Goal: Task Accomplishment & Management: Use online tool/utility

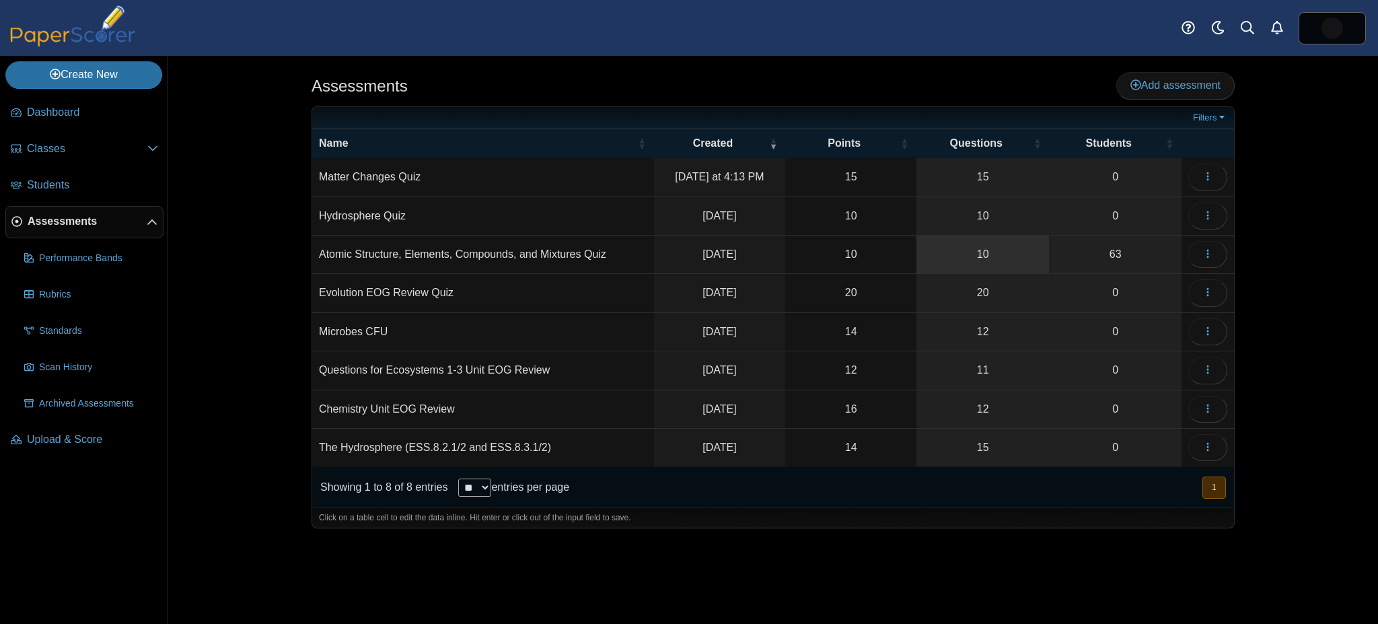
click at [964, 258] on link "10" at bounding box center [983, 255] width 133 height 38
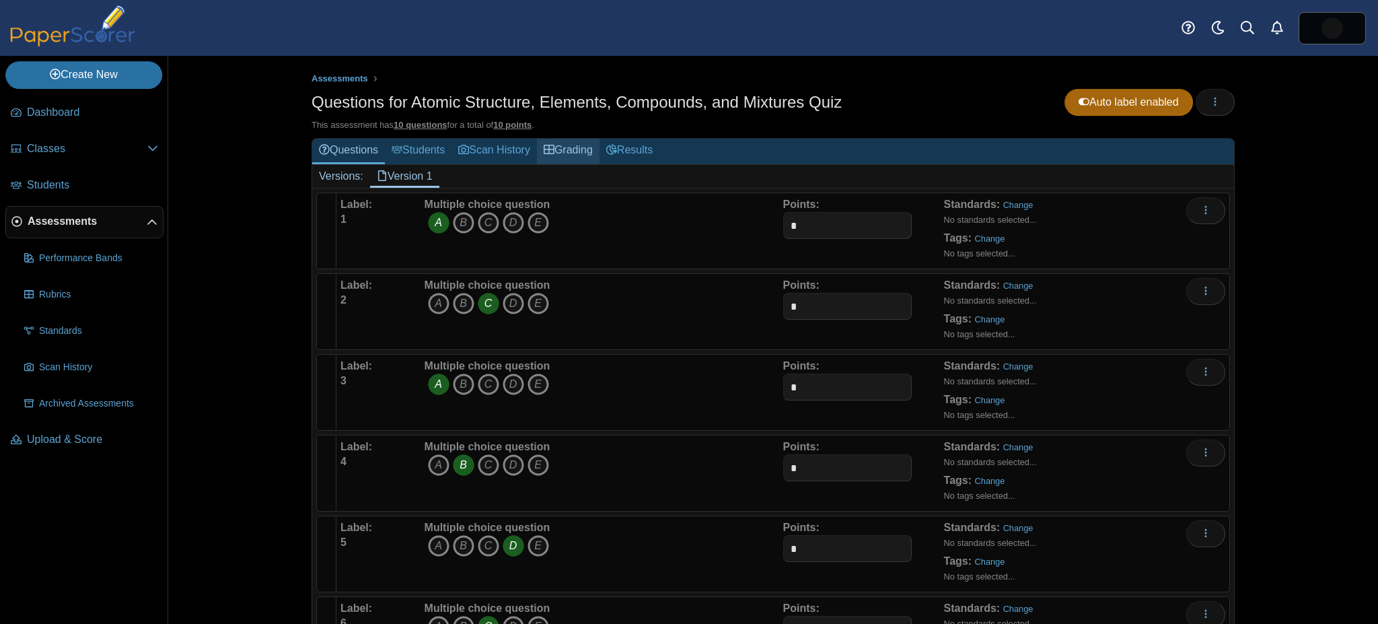
click at [569, 160] on link "Grading" at bounding box center [568, 151] width 63 height 25
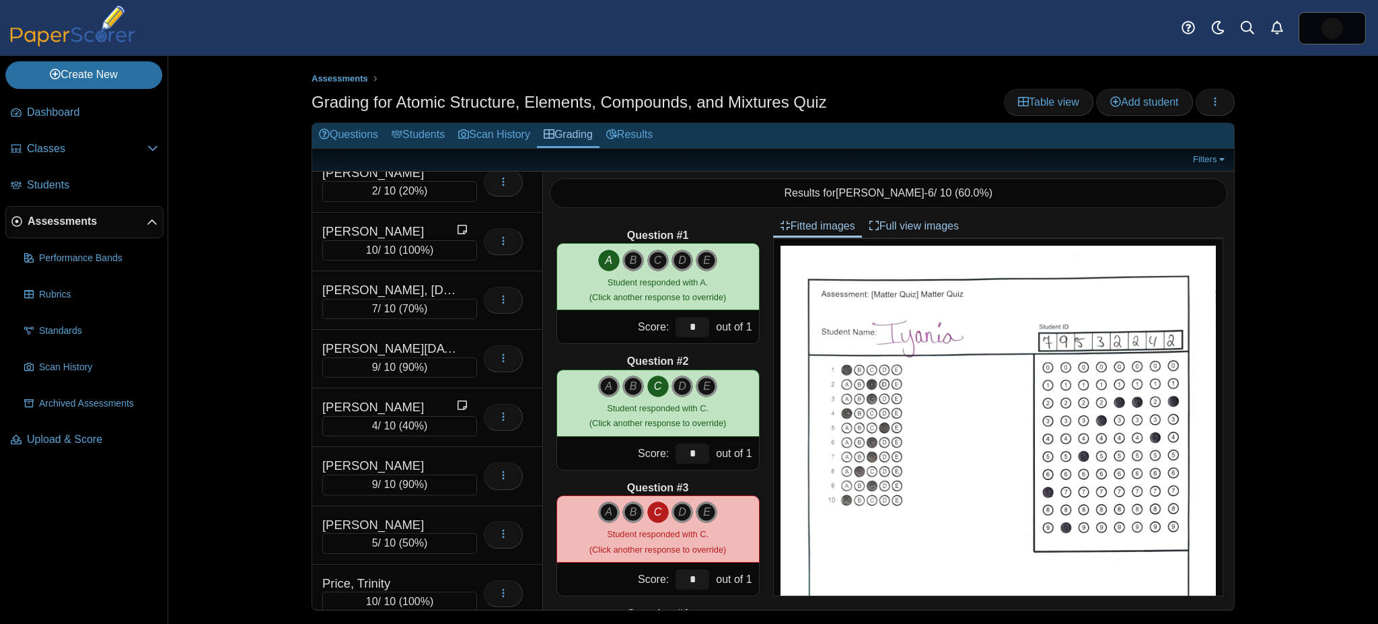
scroll to position [2248, 0]
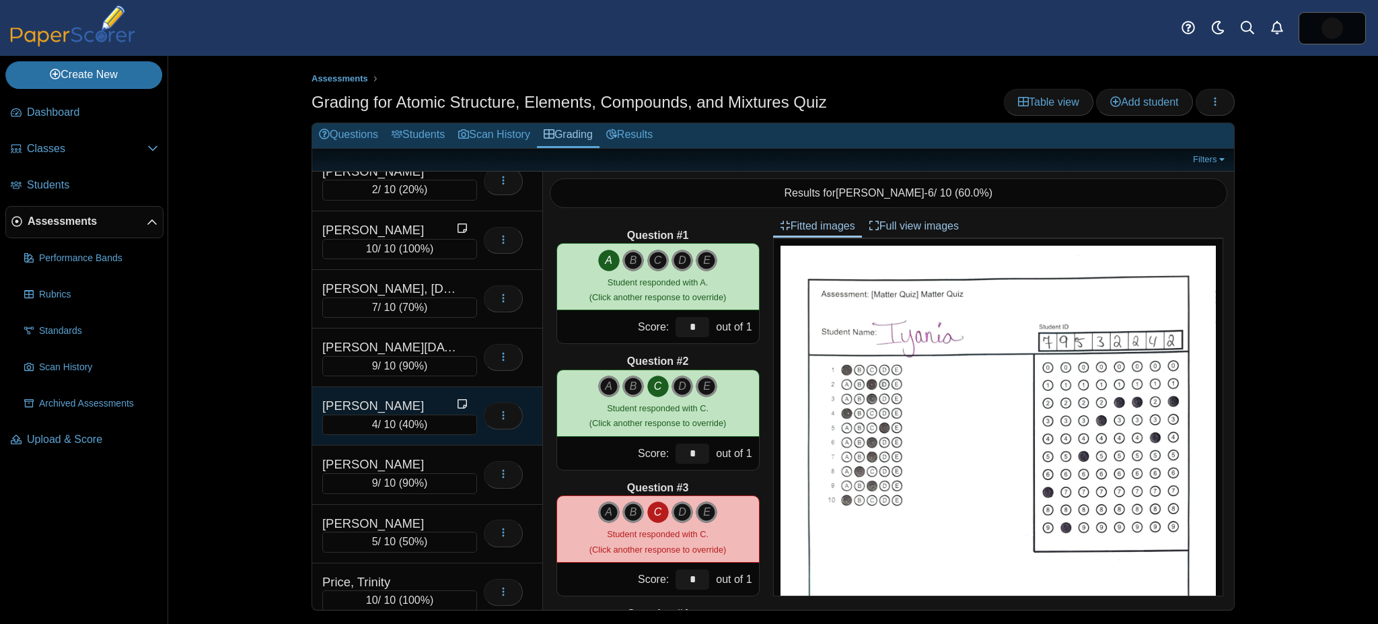
click at [376, 397] on div "Peele, Kamrin" at bounding box center [389, 405] width 135 height 17
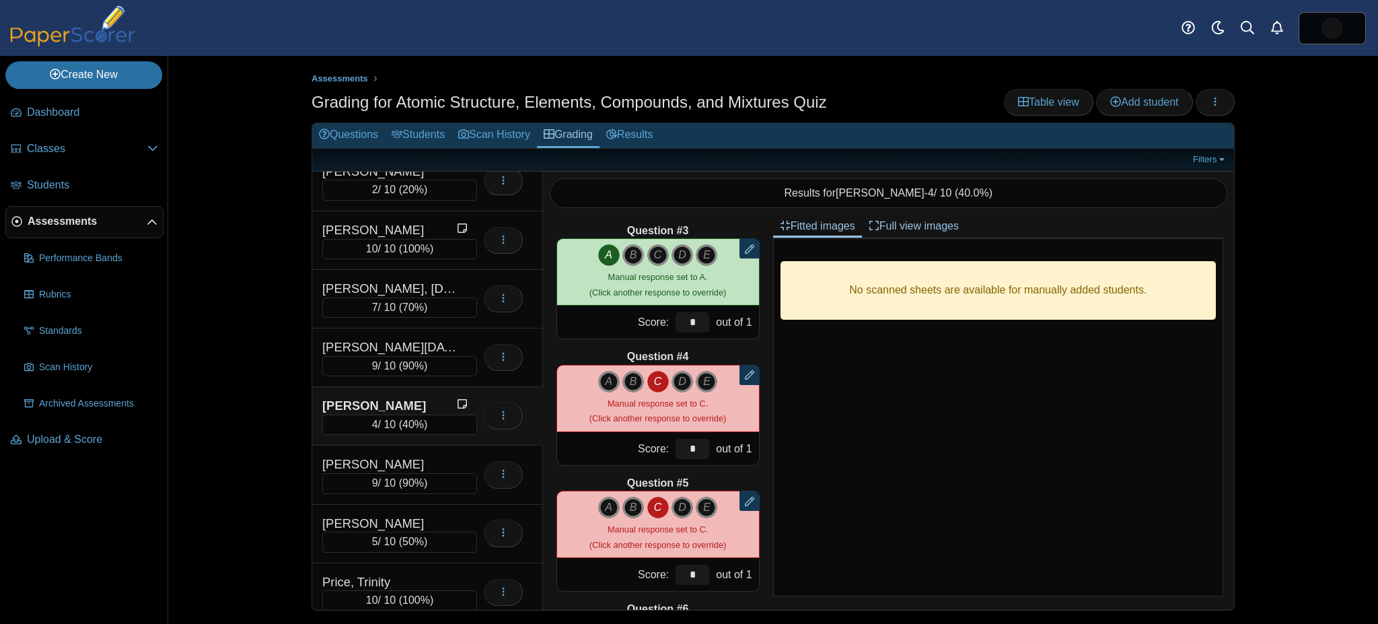
scroll to position [271, 0]
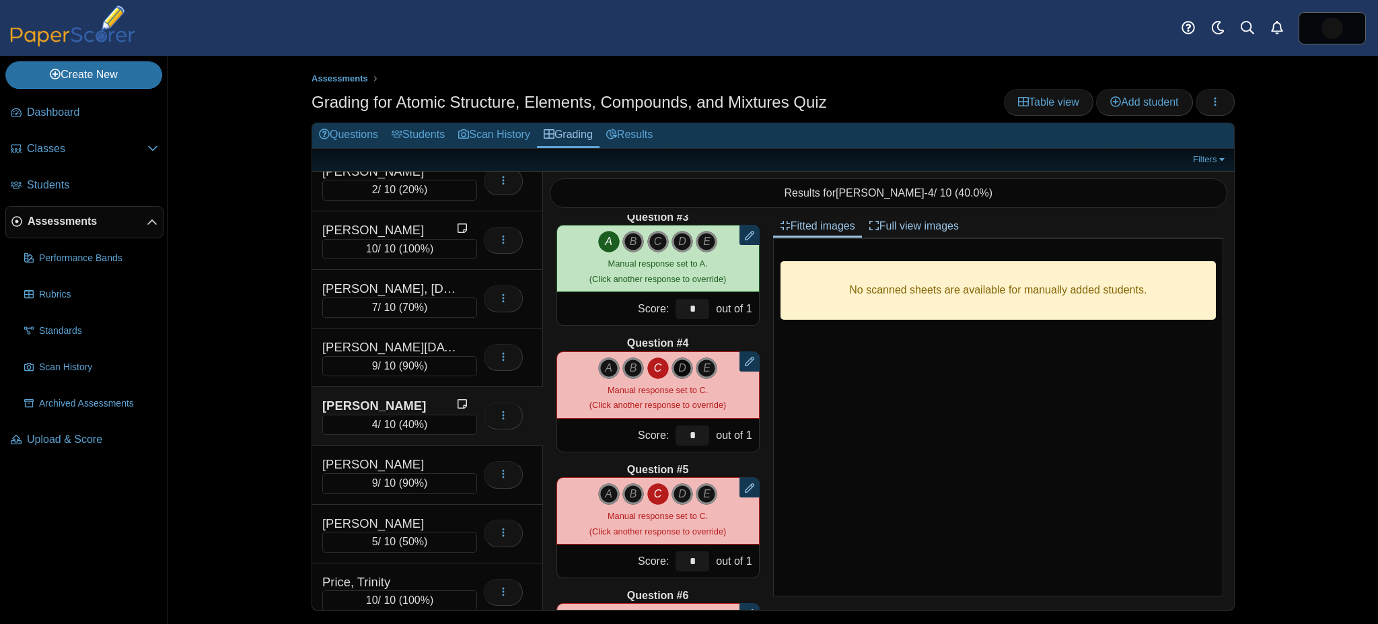
click at [672, 364] on icon "D" at bounding box center [683, 368] width 22 height 22
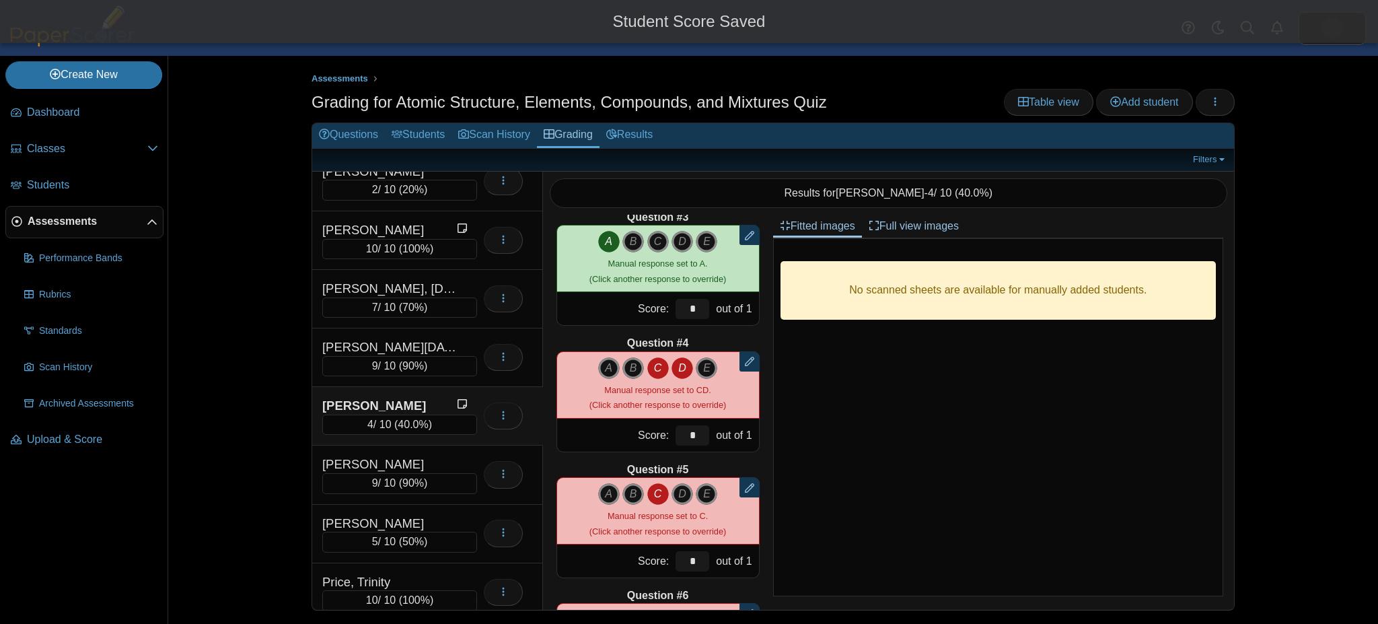
click at [654, 365] on icon "C" at bounding box center [658, 368] width 22 height 22
click at [677, 366] on icon "D" at bounding box center [683, 368] width 22 height 22
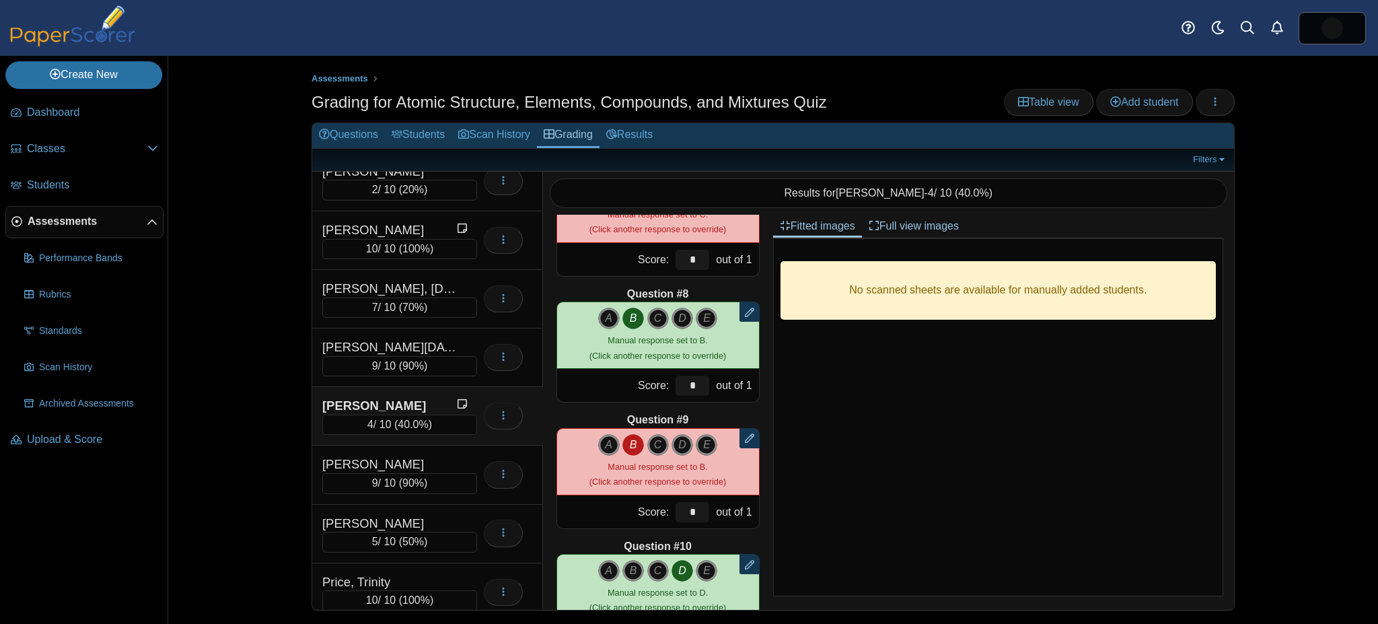
scroll to position [825, 0]
click at [673, 437] on icon "D" at bounding box center [683, 444] width 22 height 22
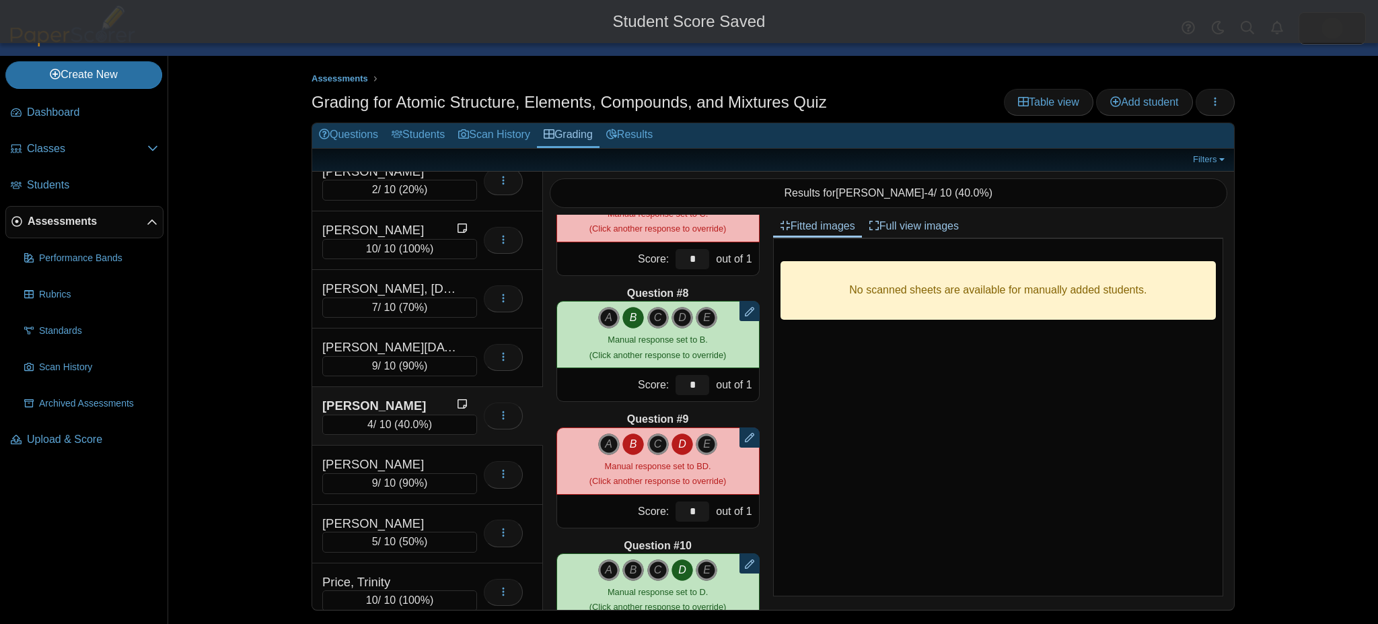
click at [626, 440] on icon "B" at bounding box center [634, 444] width 22 height 22
click at [674, 440] on icon "D" at bounding box center [683, 444] width 22 height 22
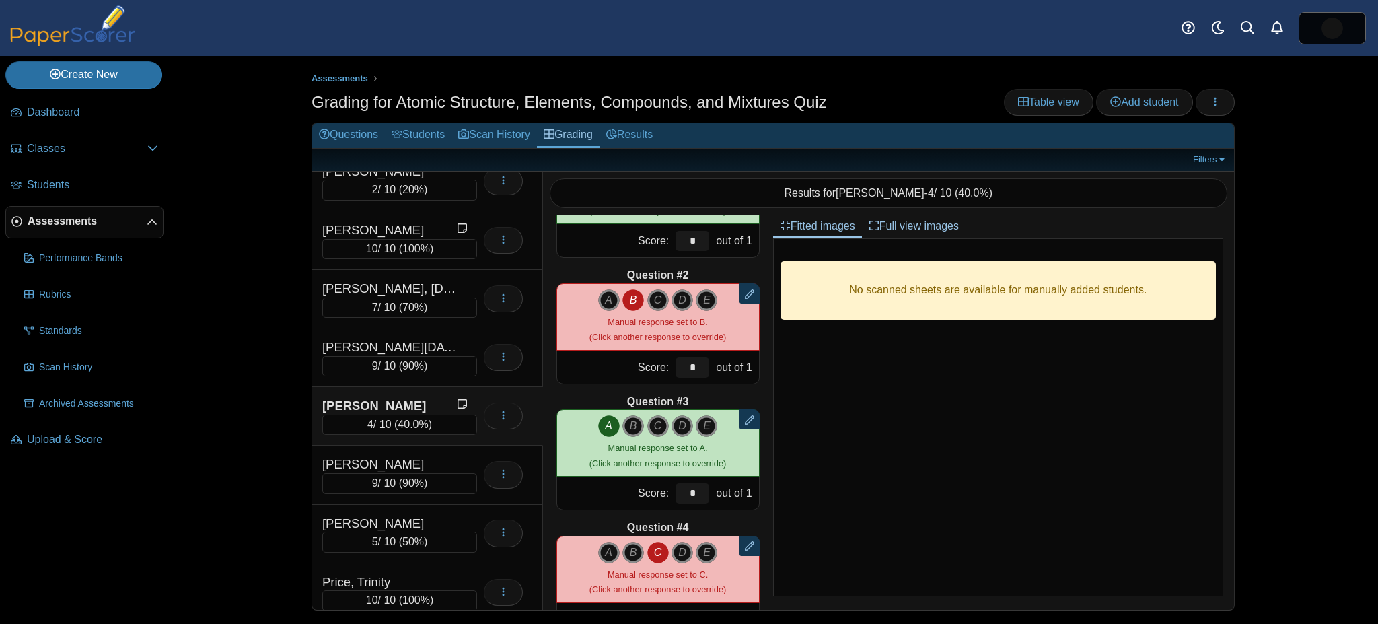
scroll to position [0, 0]
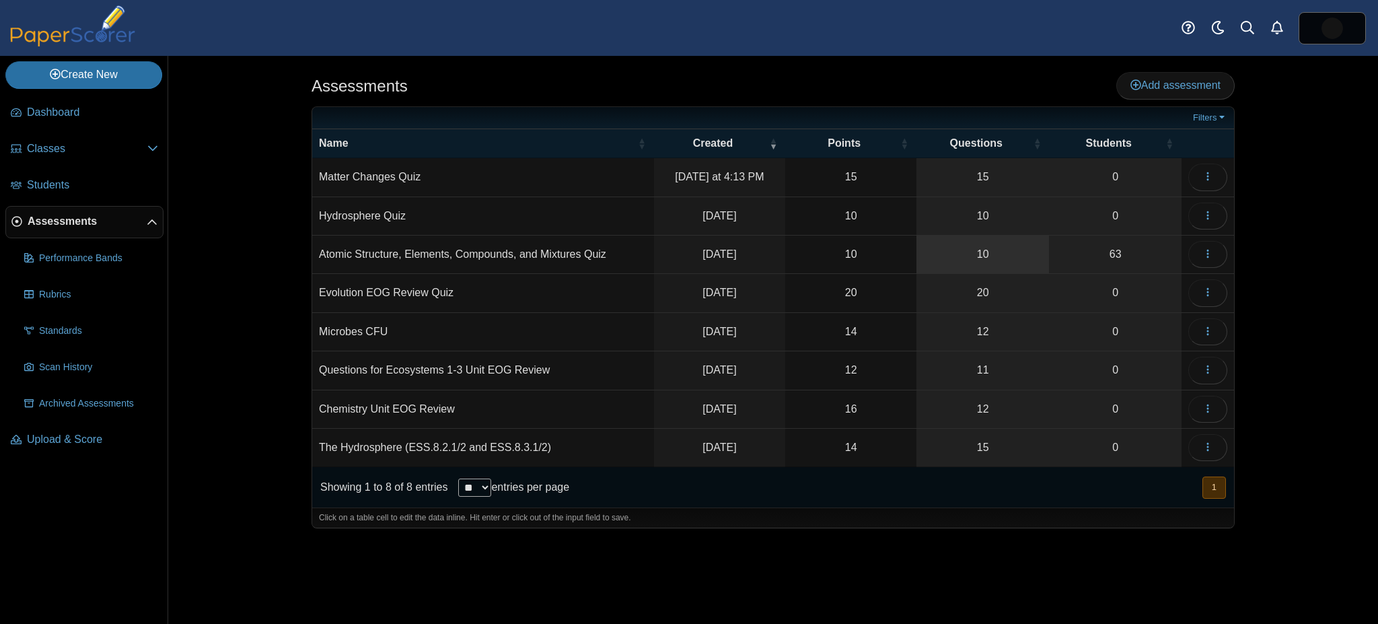
click at [959, 241] on link "10" at bounding box center [983, 255] width 133 height 38
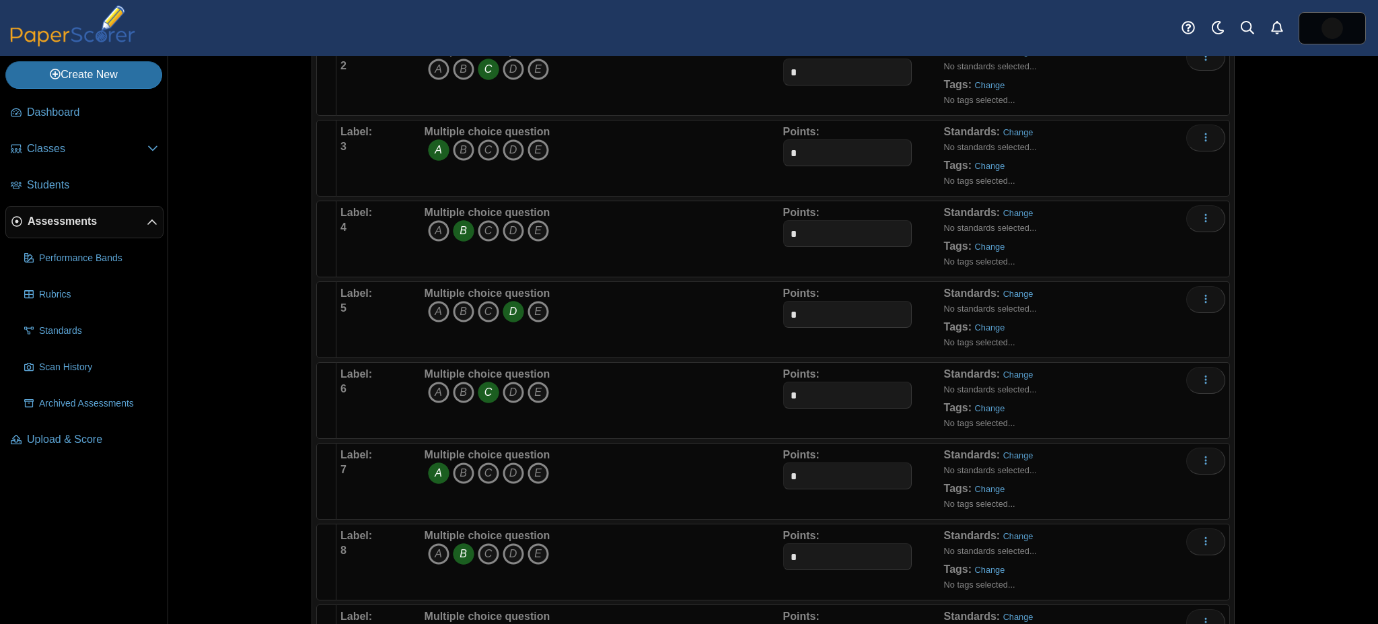
scroll to position [217, 0]
